Goal: Task Accomplishment & Management: Use online tool/utility

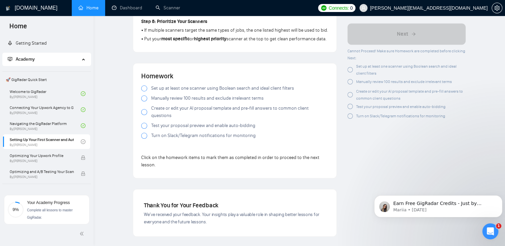
scroll to position [28, 0]
click at [177, 9] on link "Scanner" at bounding box center [168, 8] width 25 height 6
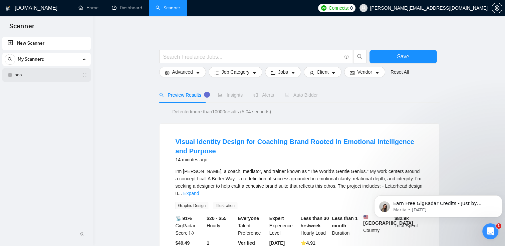
click at [31, 78] on link "seo" at bounding box center [46, 74] width 63 height 13
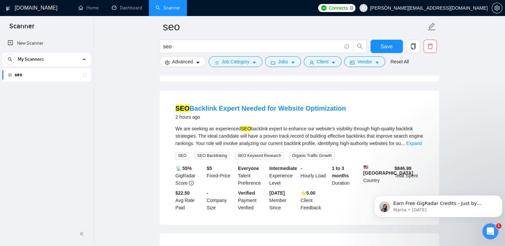
scroll to position [487, 0]
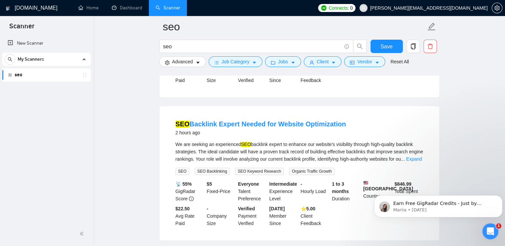
click at [87, 56] on div "My Scanners" at bounding box center [47, 59] width 84 height 13
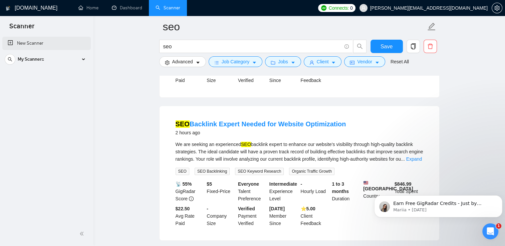
click at [35, 44] on link "New Scanner" at bounding box center [47, 43] width 78 height 13
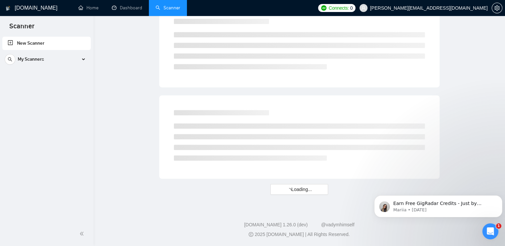
scroll to position [394, 0]
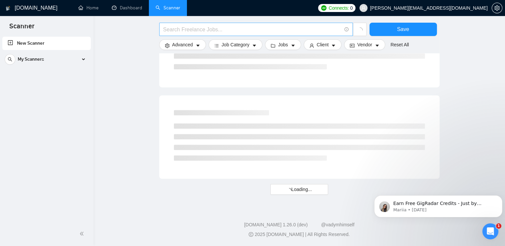
click at [178, 29] on input "text" at bounding box center [252, 29] width 178 height 8
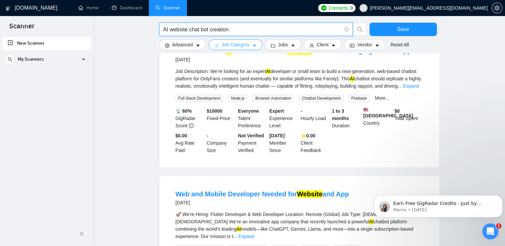
type input "AI website chat bot creation"
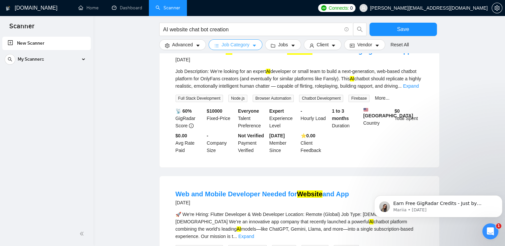
click at [244, 45] on span "Job Category" at bounding box center [236, 44] width 28 height 7
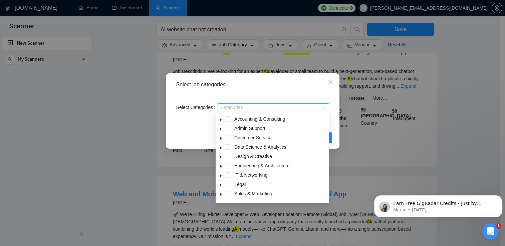
click at [232, 107] on div at bounding box center [269, 107] width 101 height 5
click at [229, 156] on span at bounding box center [227, 156] width 5 height 5
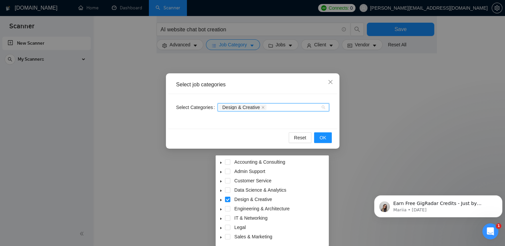
scroll to position [351, 0]
click at [227, 220] on span at bounding box center [227, 218] width 5 height 5
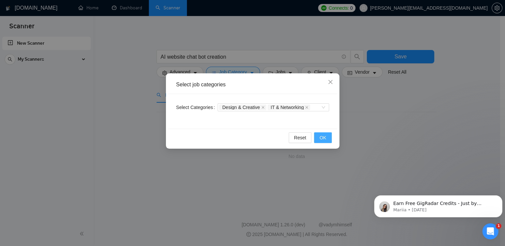
click at [325, 134] on span "OK" at bounding box center [322, 137] width 7 height 7
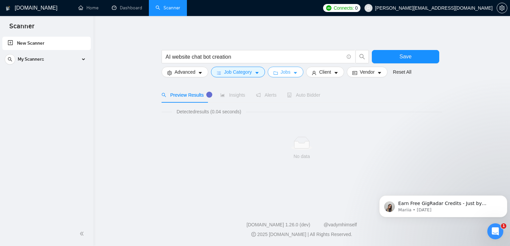
click at [283, 70] on span "Jobs" at bounding box center [286, 71] width 10 height 7
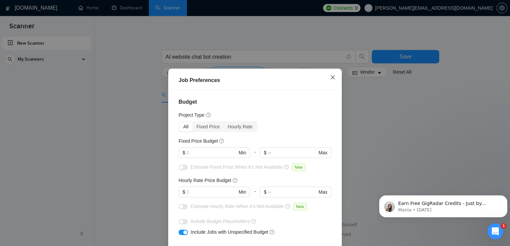
click at [330, 81] on span "Close" at bounding box center [333, 78] width 18 height 18
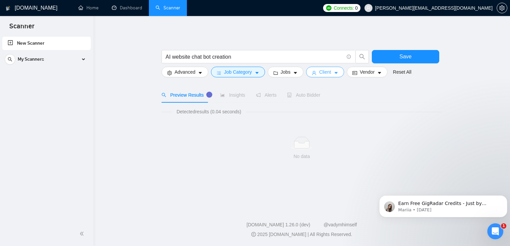
click at [328, 73] on span "Client" at bounding box center [325, 71] width 12 height 7
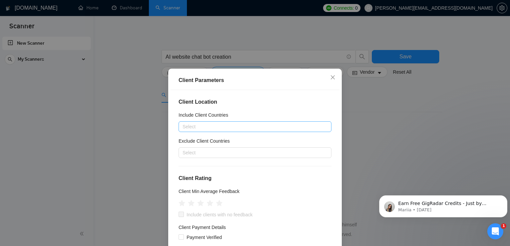
click at [261, 125] on div at bounding box center [251, 127] width 143 height 8
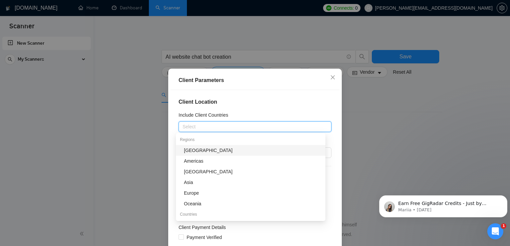
click at [215, 163] on div "Americas" at bounding box center [253, 161] width 138 height 7
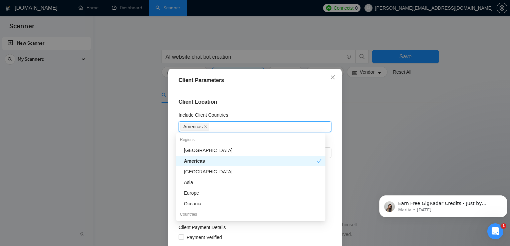
type input "u"
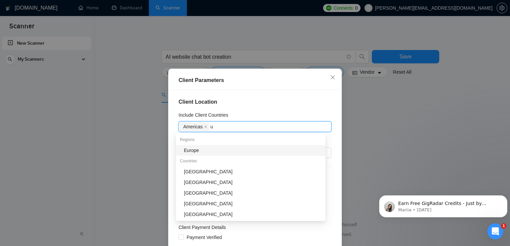
click at [218, 174] on div "[GEOGRAPHIC_DATA]" at bounding box center [253, 171] width 138 height 7
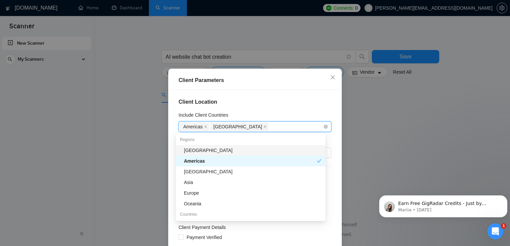
click at [197, 127] on span "Americas" at bounding box center [192, 126] width 19 height 7
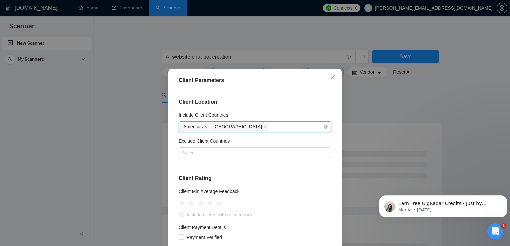
click at [197, 131] on span "Americas" at bounding box center [194, 127] width 29 height 8
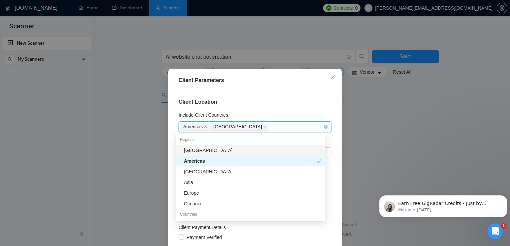
click at [268, 128] on div "Americas [GEOGRAPHIC_DATA]" at bounding box center [251, 126] width 143 height 9
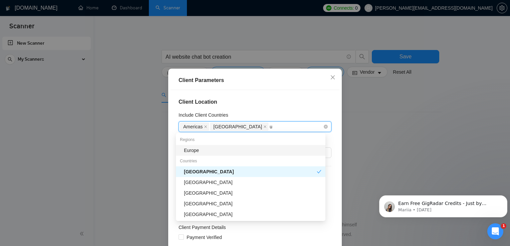
type input "un"
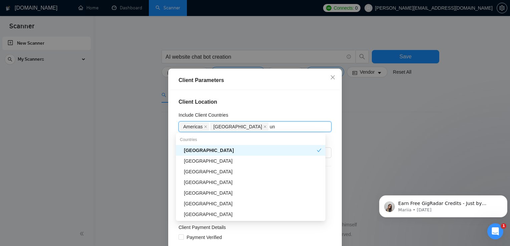
click at [203, 165] on div "[GEOGRAPHIC_DATA]" at bounding box center [253, 161] width 138 height 7
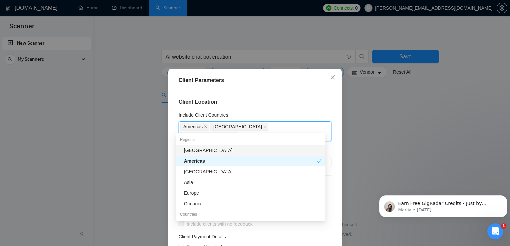
click at [149, 198] on div "Client Parameters Client Location Include Client Countries [GEOGRAPHIC_DATA] [G…" at bounding box center [255, 123] width 510 height 246
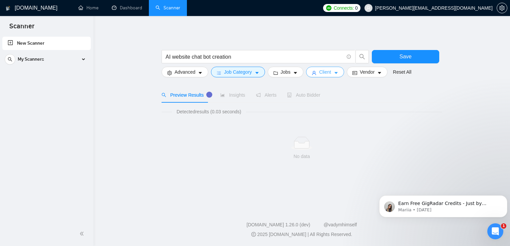
click at [334, 73] on icon "caret-down" at bounding box center [335, 73] width 3 height 2
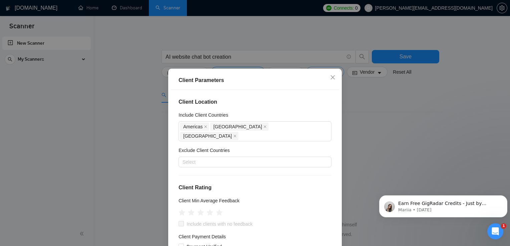
click at [204, 129] on span at bounding box center [205, 126] width 3 height 7
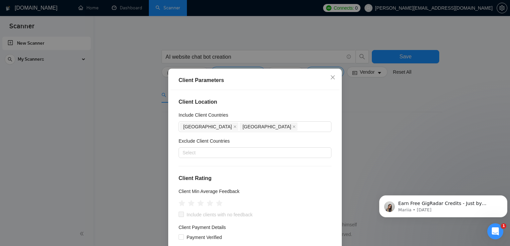
click at [383, 109] on div "Client Parameters Client Location Include Client Countries [GEOGRAPHIC_DATA] [G…" at bounding box center [255, 123] width 510 height 246
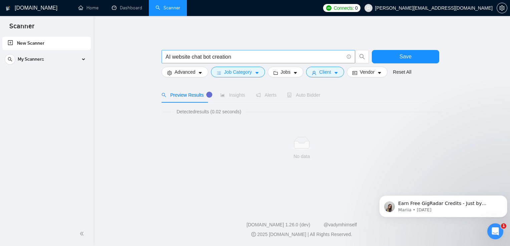
click at [191, 58] on input "AI website chat bot creation" at bounding box center [255, 57] width 178 height 8
click at [248, 59] on input "AI website chat bot creation" at bounding box center [255, 57] width 178 height 8
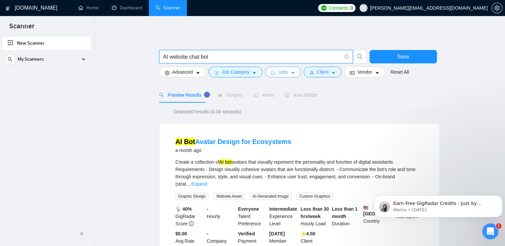
type input "AI website chat bot"
click at [284, 72] on span "Jobs" at bounding box center [283, 71] width 10 height 7
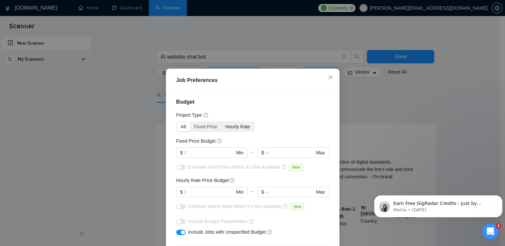
click at [227, 127] on div "Hourly Rate" at bounding box center [237, 126] width 33 height 9
click at [221, 122] on input "Hourly Rate" at bounding box center [221, 122] width 0 height 0
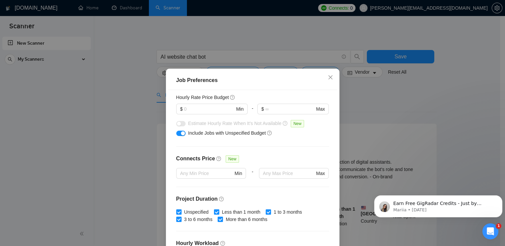
scroll to position [20, 0]
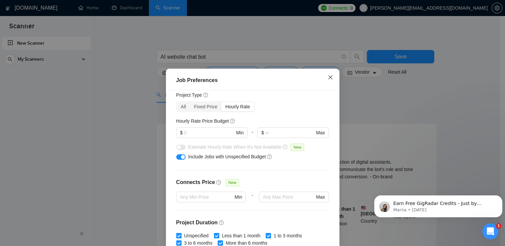
click at [328, 79] on icon "close" at bounding box center [330, 77] width 5 height 5
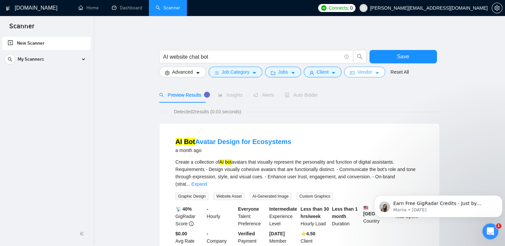
click at [368, 76] on button "Vendor" at bounding box center [364, 72] width 41 height 11
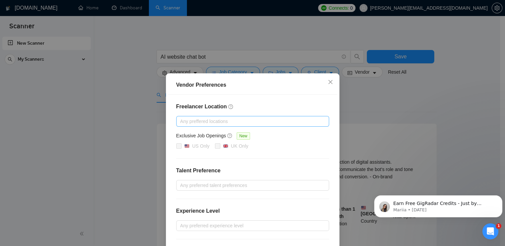
click at [276, 121] on div at bounding box center [249, 122] width 143 height 8
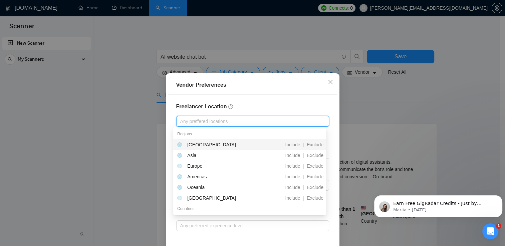
click at [286, 119] on div at bounding box center [249, 122] width 143 height 8
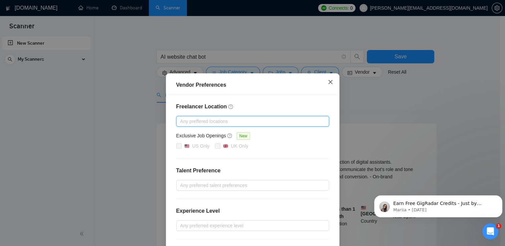
click at [329, 84] on icon "close" at bounding box center [330, 82] width 4 height 4
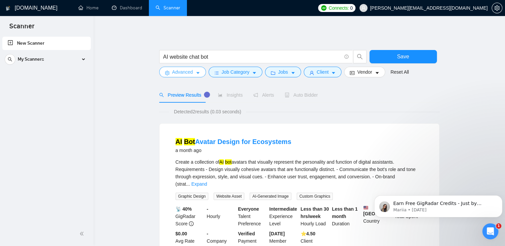
click at [192, 73] on span "Advanced" at bounding box center [182, 71] width 21 height 7
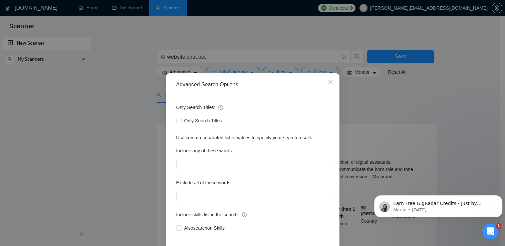
click at [381, 106] on div "Advanced Search Options Only Search Titles: Only Search Titles Use comma-separa…" at bounding box center [252, 123] width 505 height 246
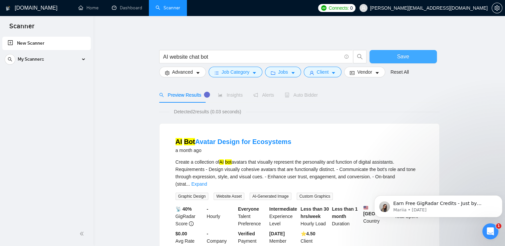
click at [414, 56] on button "Save" at bounding box center [403, 56] width 67 height 13
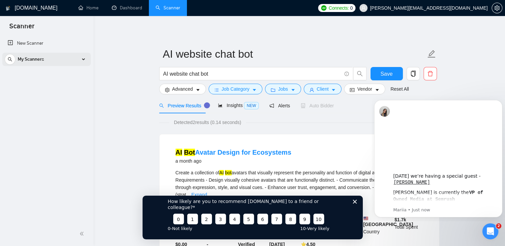
click at [82, 63] on div "My Scanners" at bounding box center [47, 59] width 84 height 13
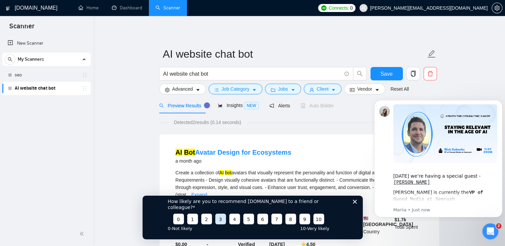
click at [218, 221] on button "3" at bounding box center [220, 219] width 11 height 11
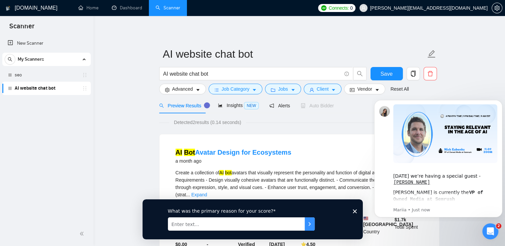
click at [277, 224] on input "Enter text..." at bounding box center [236, 223] width 137 height 13
type input "very complicated to set up. with lots of different elements"
click at [308, 221] on button "Submit your response" at bounding box center [309, 223] width 10 height 13
click at [228, 223] on input "Enter text..." at bounding box center [236, 223] width 137 height 13
type input "better support"
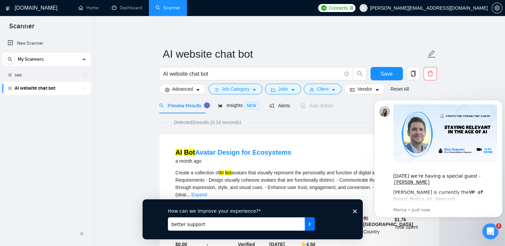
click at [307, 225] on icon "Submit your response" at bounding box center [308, 223] width 5 height 5
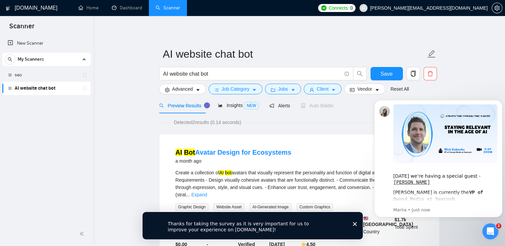
click at [355, 224] on icon "Close survey" at bounding box center [355, 224] width 4 height 4
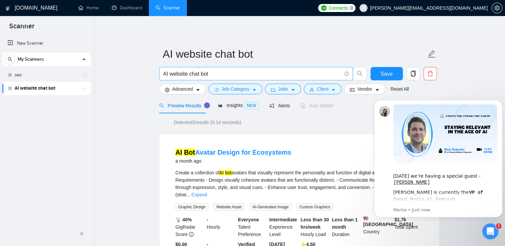
click at [325, 72] on input "AI website chat bot" at bounding box center [252, 74] width 178 height 8
type input "A"
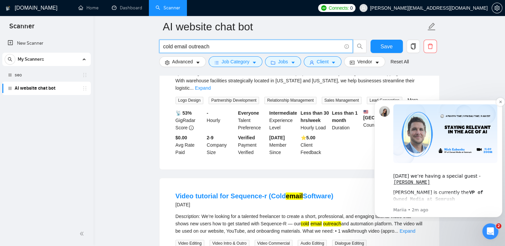
scroll to position [880, 0]
drag, startPoint x: 210, startPoint y: 49, endPoint x: 190, endPoint y: 49, distance: 20.0
click at [190, 49] on input "cold email outreach" at bounding box center [252, 46] width 178 height 8
type input "cold email marketing"
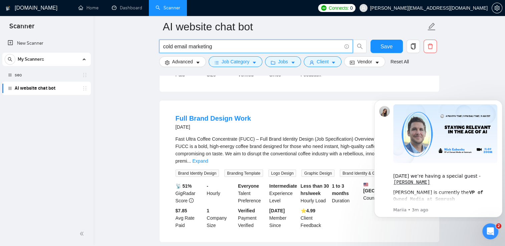
scroll to position [1125, 0]
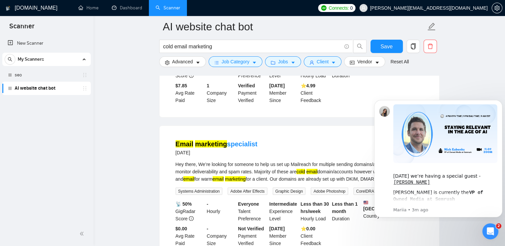
scroll to position [1260, 0]
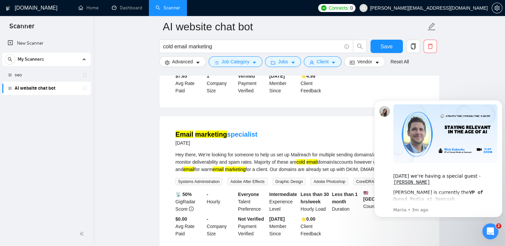
click at [49, 93] on link "AI website chat bot" at bounding box center [46, 88] width 63 height 13
click at [43, 87] on link "AI website chat bot" at bounding box center [46, 88] width 63 height 13
click at [91, 10] on link "Home" at bounding box center [88, 8] width 20 height 6
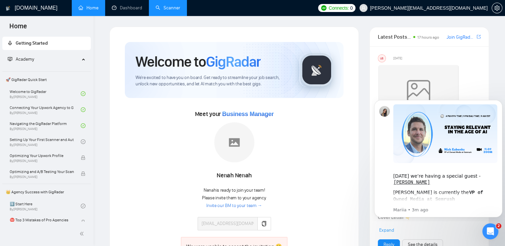
click at [167, 11] on link "Scanner" at bounding box center [168, 8] width 25 height 6
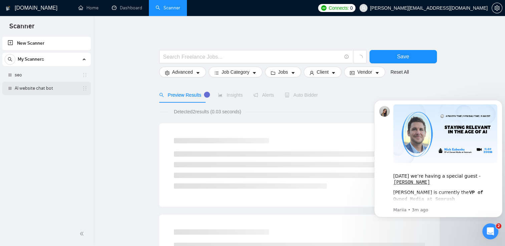
click at [35, 86] on link "AI website chat bot" at bounding box center [46, 88] width 63 height 13
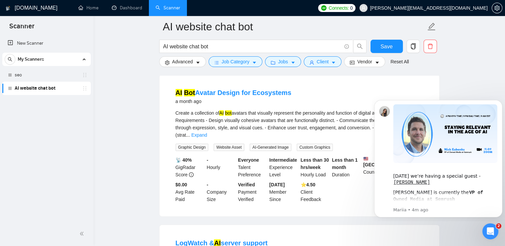
scroll to position [64, 0]
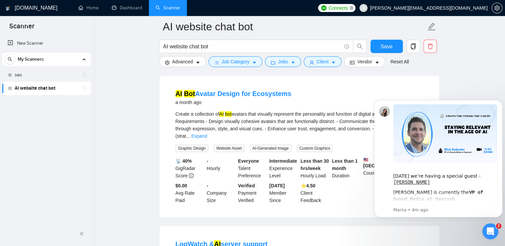
click at [483, 84] on main "AI website chat bot AI website chat bot Save Advanced Job Category Jobs Client …" at bounding box center [299, 171] width 390 height 417
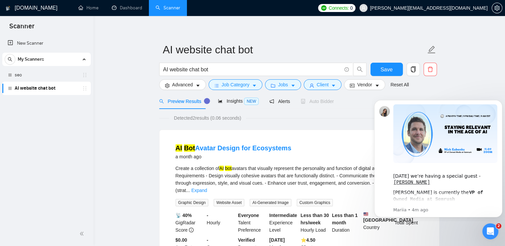
scroll to position [0, 0]
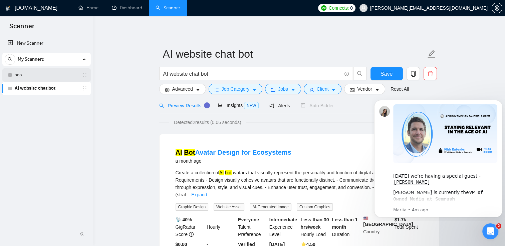
click at [29, 77] on link "seo" at bounding box center [46, 74] width 63 height 13
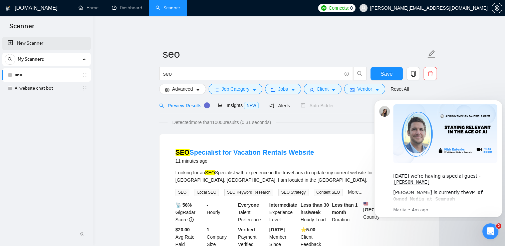
click at [27, 43] on link "New Scanner" at bounding box center [47, 43] width 78 height 13
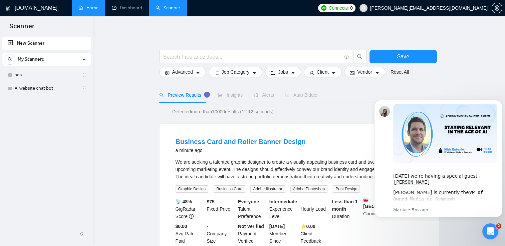
click at [93, 11] on link "Home" at bounding box center [88, 8] width 20 height 6
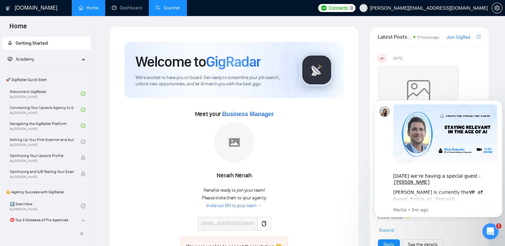
click at [163, 10] on link "Scanner" at bounding box center [168, 8] width 25 height 6
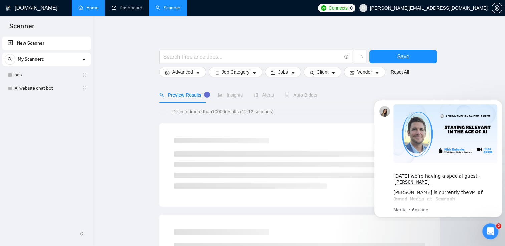
click at [43, 46] on link "New Scanner" at bounding box center [47, 43] width 78 height 13
click at [50, 40] on link "New Scanner" at bounding box center [47, 43] width 78 height 13
click at [12, 44] on link "New Scanner" at bounding box center [47, 43] width 78 height 13
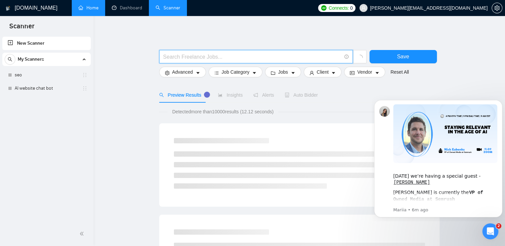
click at [170, 57] on input "text" at bounding box center [252, 57] width 178 height 8
type input "cold email marketing"
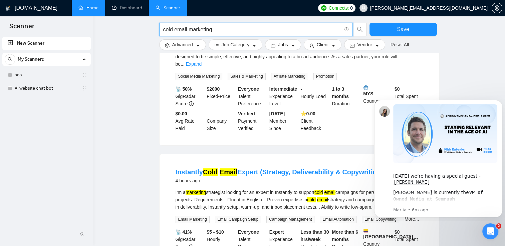
scroll to position [68, 0]
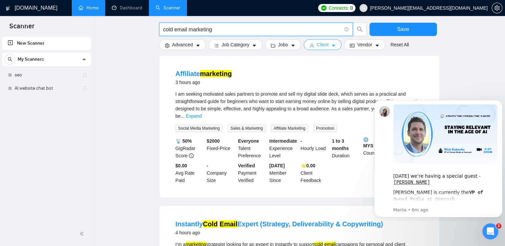
click at [323, 45] on span "Client" at bounding box center [323, 44] width 12 height 7
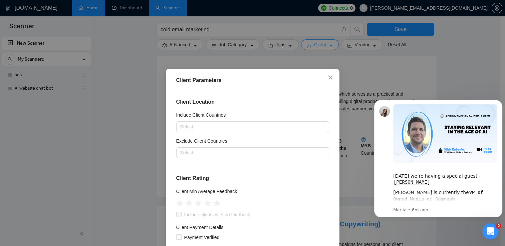
click at [323, 45] on div "Client Parameters Client Location Include Client Countries Select Exclude Clien…" at bounding box center [252, 123] width 505 height 246
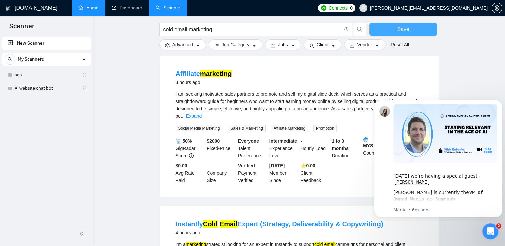
click at [391, 31] on button "Save" at bounding box center [403, 29] width 67 height 13
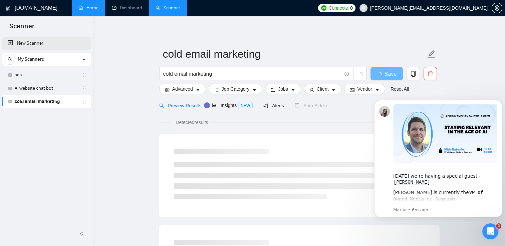
click at [32, 44] on link "New Scanner" at bounding box center [47, 43] width 78 height 13
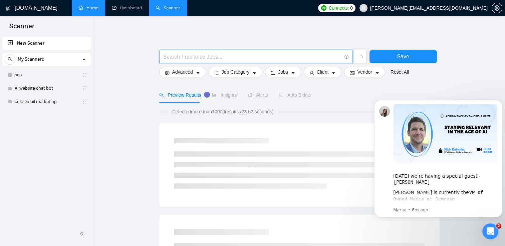
click at [176, 57] on input "text" at bounding box center [252, 57] width 178 height 8
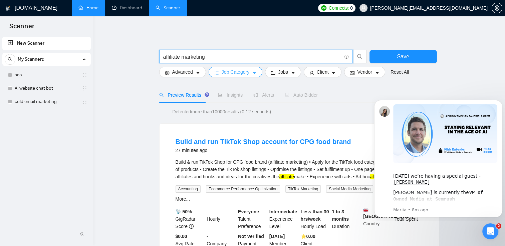
type input "affiliate marketing"
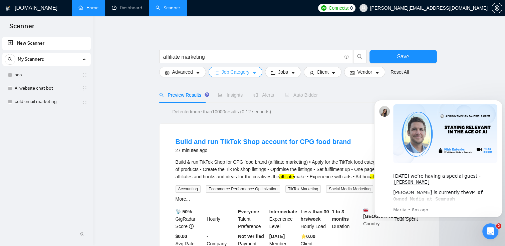
click at [243, 73] on span "Job Category" at bounding box center [236, 71] width 28 height 7
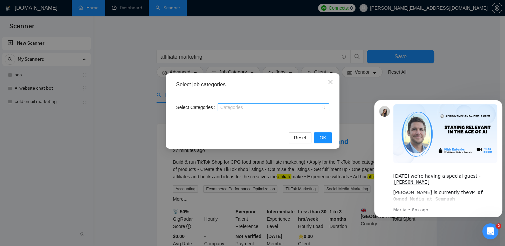
click at [235, 108] on div at bounding box center [269, 107] width 101 height 5
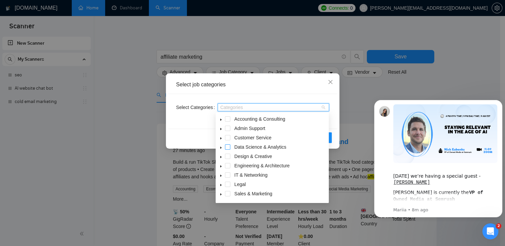
click at [227, 147] on span at bounding box center [227, 147] width 5 height 5
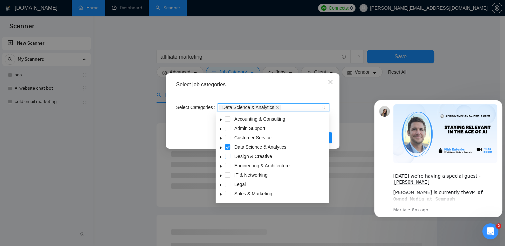
click at [227, 156] on span at bounding box center [227, 156] width 5 height 5
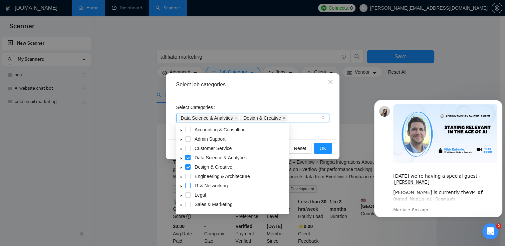
click at [188, 185] on span at bounding box center [187, 185] width 5 height 5
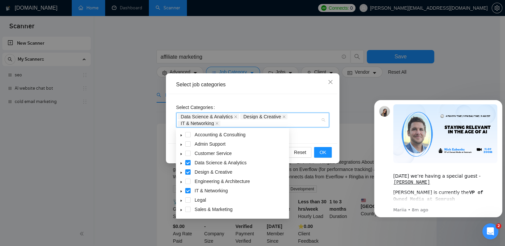
click at [189, 206] on div "Sales & Marketing" at bounding box center [232, 210] width 110 height 9
click at [188, 211] on span at bounding box center [187, 209] width 5 height 5
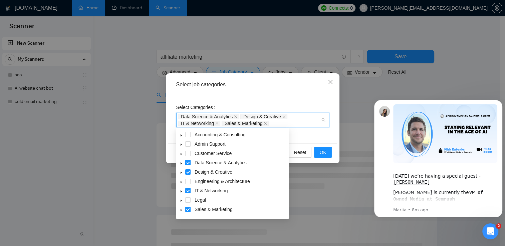
click at [187, 163] on span at bounding box center [187, 162] width 5 height 5
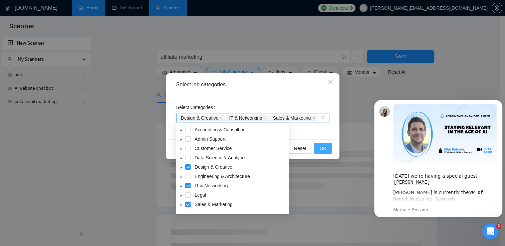
click at [322, 147] on span "OK" at bounding box center [322, 148] width 7 height 7
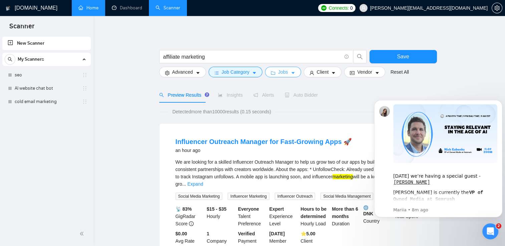
click at [291, 72] on icon "caret-down" at bounding box center [293, 73] width 5 height 5
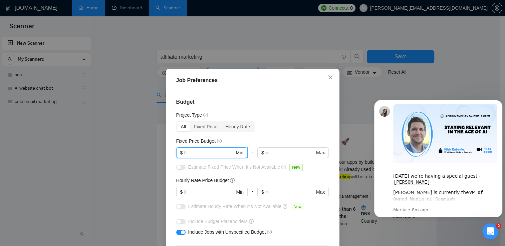
click at [198, 156] on input "text" at bounding box center [209, 152] width 50 height 7
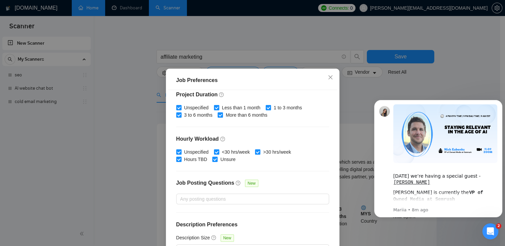
scroll to position [45, 0]
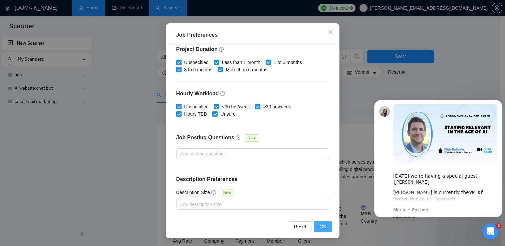
type input "1500"
click at [321, 227] on span "OK" at bounding box center [322, 226] width 7 height 7
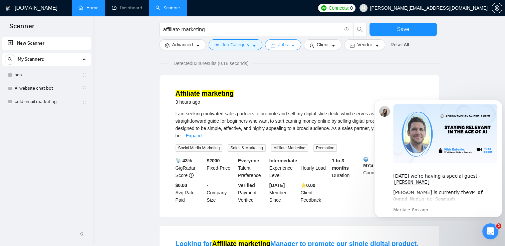
scroll to position [49, 0]
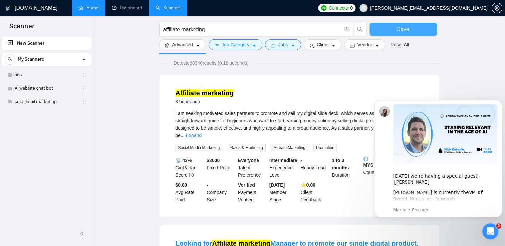
click at [403, 31] on span "Save" at bounding box center [403, 29] width 12 height 8
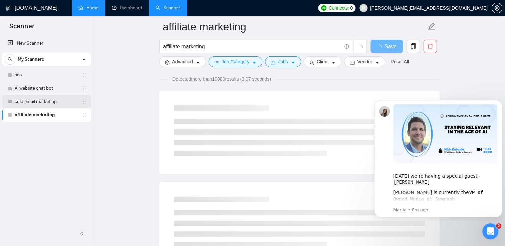
click at [50, 104] on link "cold email marketing" at bounding box center [46, 101] width 63 height 13
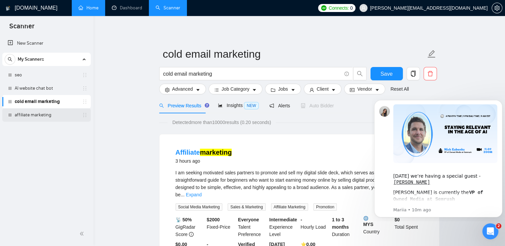
click at [30, 116] on link "affiliate marketing" at bounding box center [46, 114] width 63 height 13
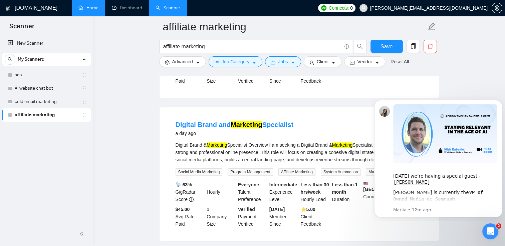
scroll to position [777, 0]
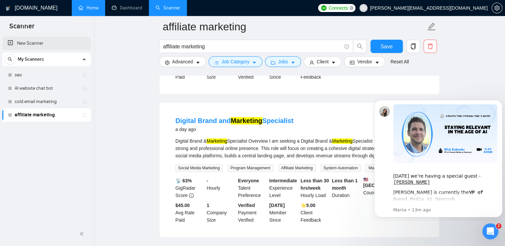
click at [9, 41] on link "New Scanner" at bounding box center [47, 43] width 78 height 13
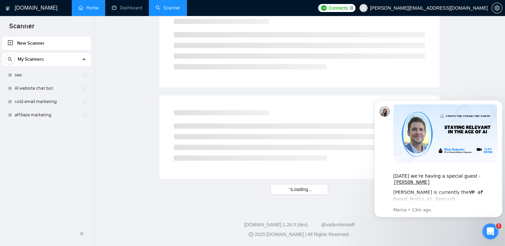
scroll to position [394, 0]
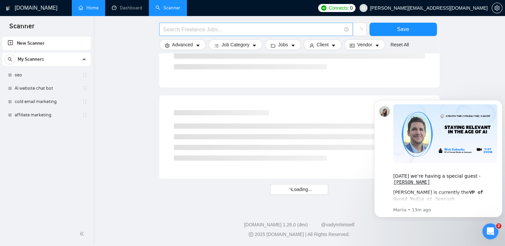
click at [172, 26] on input "text" at bounding box center [252, 29] width 178 height 8
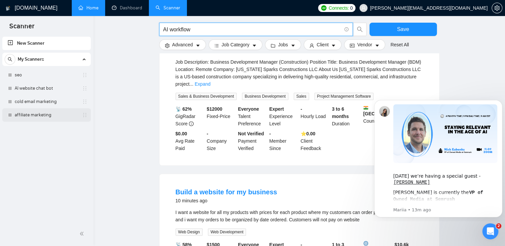
type input "AI workflow"
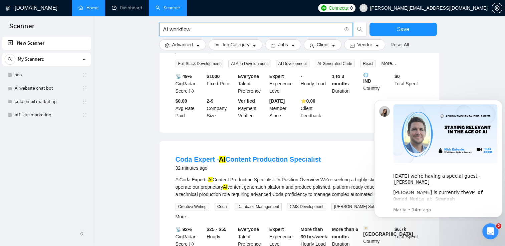
scroll to position [0, 0]
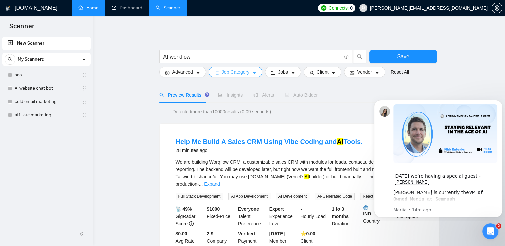
click at [239, 75] on span "Job Category" at bounding box center [236, 71] width 28 height 7
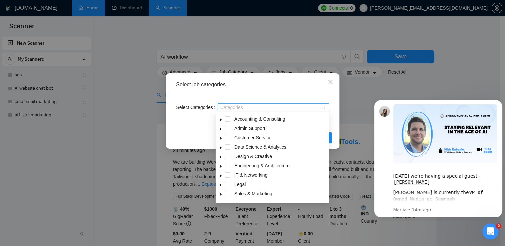
click at [231, 109] on div at bounding box center [269, 107] width 101 height 5
click at [227, 195] on span at bounding box center [227, 193] width 5 height 5
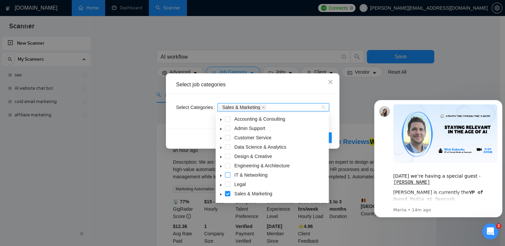
click at [228, 173] on span at bounding box center [227, 175] width 5 height 5
click at [229, 118] on span at bounding box center [227, 119] width 5 height 5
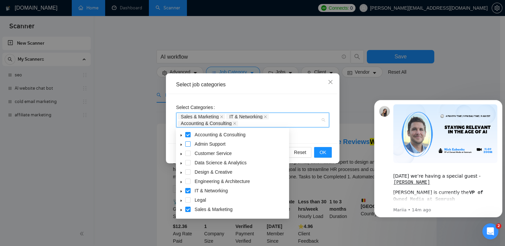
click at [189, 146] on span at bounding box center [187, 144] width 5 height 5
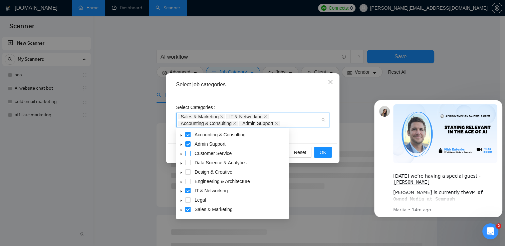
click at [188, 151] on span at bounding box center [187, 153] width 5 height 5
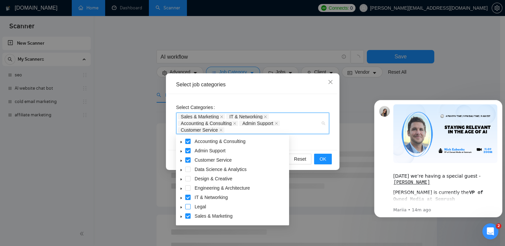
click at [187, 208] on span at bounding box center [187, 206] width 5 height 5
click at [189, 179] on span at bounding box center [187, 178] width 5 height 5
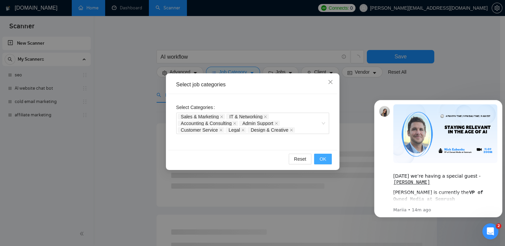
click at [324, 159] on span "OK" at bounding box center [322, 159] width 7 height 7
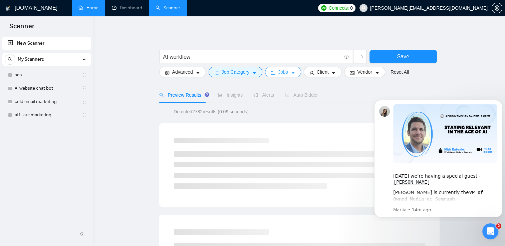
click at [288, 74] on button "Jobs" at bounding box center [283, 72] width 36 height 11
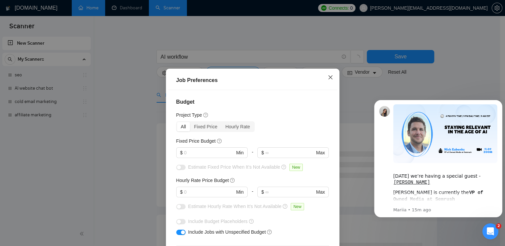
click at [328, 78] on icon "close" at bounding box center [330, 77] width 4 height 4
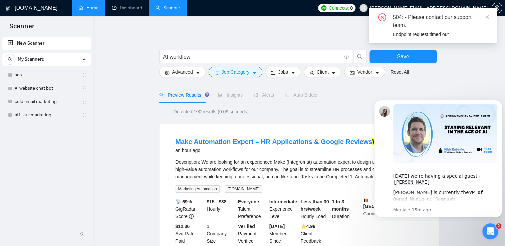
click at [486, 19] on icon "close" at bounding box center [487, 17] width 5 height 5
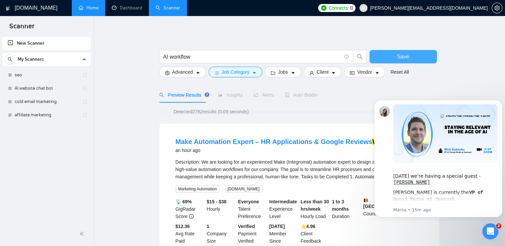
click at [399, 57] on span "Save" at bounding box center [403, 56] width 12 height 8
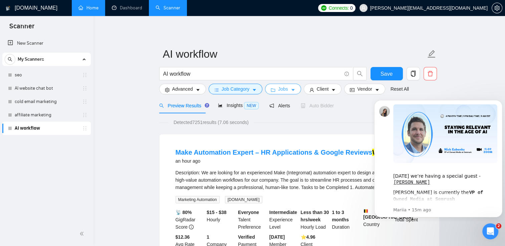
click at [287, 91] on button "Jobs" at bounding box center [283, 89] width 36 height 11
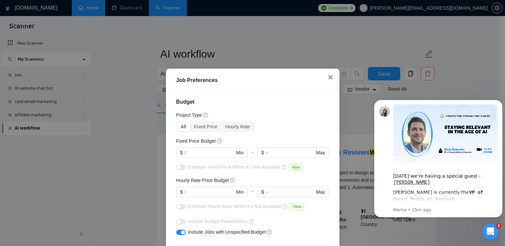
click at [323, 78] on span "Close" at bounding box center [330, 78] width 18 height 18
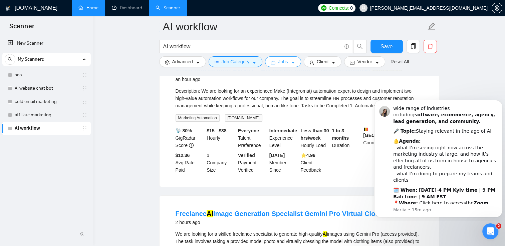
scroll to position [89, 0]
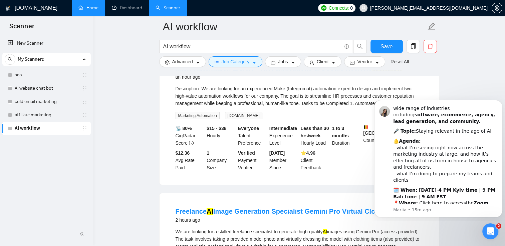
click at [95, 9] on link "Home" at bounding box center [88, 8] width 20 height 6
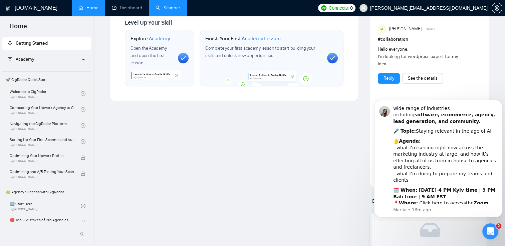
scroll to position [476, 0]
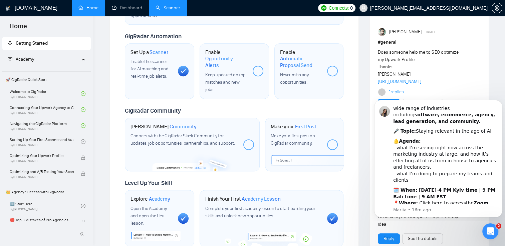
scroll to position [315, 0]
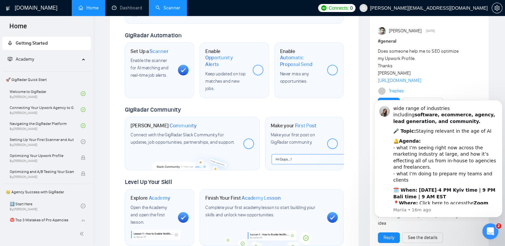
click at [254, 65] on div at bounding box center [258, 70] width 11 height 11
click at [61, 124] on link "Navigating the GigRadar Platform By [PERSON_NAME]" at bounding box center [45, 126] width 71 height 15
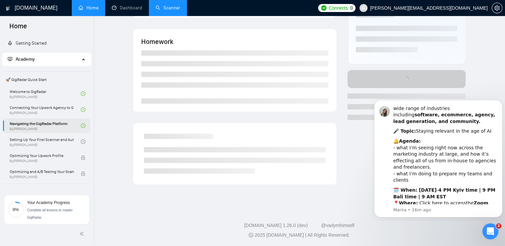
scroll to position [315, 0]
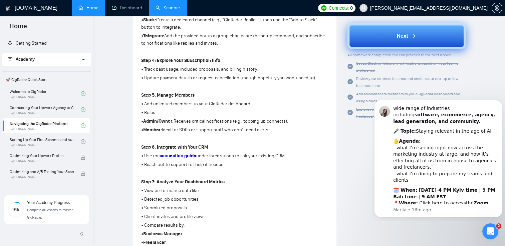
click at [400, 37] on span "Next" at bounding box center [402, 36] width 11 height 8
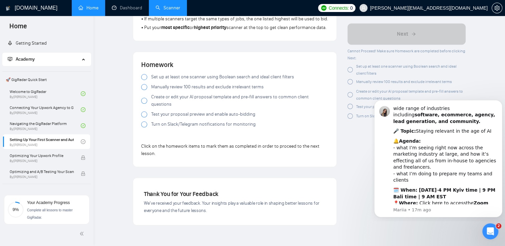
scroll to position [580, 0]
click at [146, 80] on div at bounding box center [144, 77] width 6 height 6
click at [145, 90] on div at bounding box center [144, 87] width 6 height 6
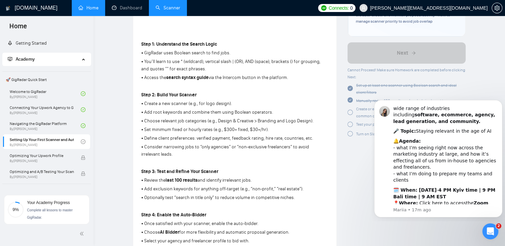
scroll to position [187, 0]
click at [168, 11] on link "Scanner" at bounding box center [168, 8] width 25 height 6
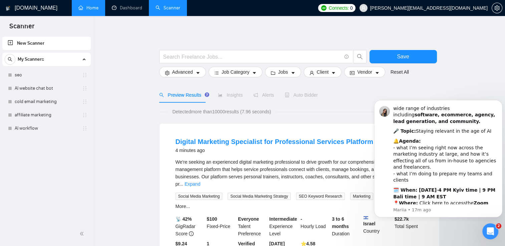
click at [302, 97] on span "Auto Bidder" at bounding box center [301, 94] width 33 height 5
click at [292, 97] on span "Auto Bidder" at bounding box center [301, 94] width 33 height 5
click at [229, 97] on span "Insights" at bounding box center [230, 94] width 25 height 5
click at [19, 74] on link "seo" at bounding box center [46, 74] width 63 height 13
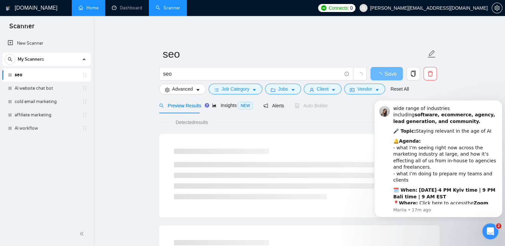
click at [306, 106] on span "Auto Bidder" at bounding box center [311, 105] width 33 height 5
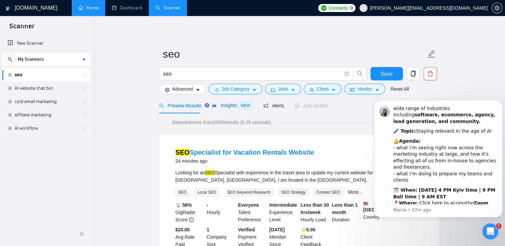
click at [223, 109] on div "Insights NEW" at bounding box center [232, 106] width 41 height 8
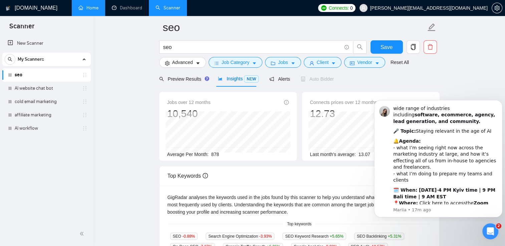
scroll to position [27, 0]
click at [279, 81] on span "Alerts" at bounding box center [279, 78] width 21 height 5
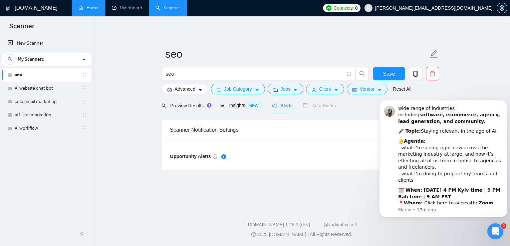
click at [315, 109] on div "Auto Bidder" at bounding box center [319, 105] width 33 height 7
click at [317, 108] on span "Auto Bidder" at bounding box center [319, 105] width 33 height 5
